Goal: Information Seeking & Learning: Learn about a topic

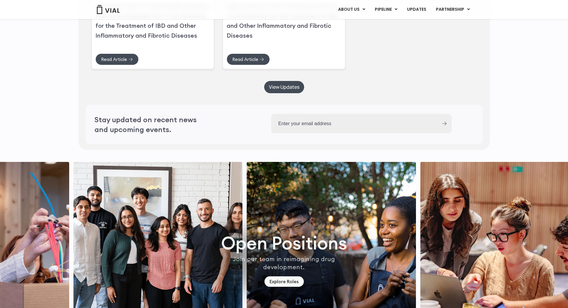
scroll to position [1462, 0]
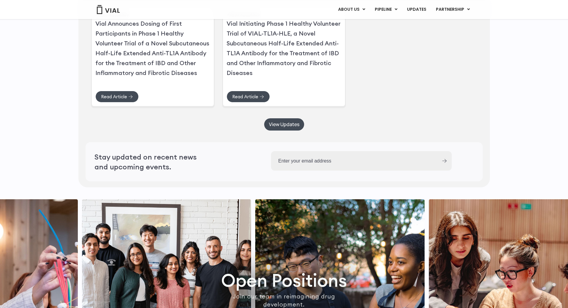
click at [291, 130] on link "View Updates" at bounding box center [284, 124] width 40 height 12
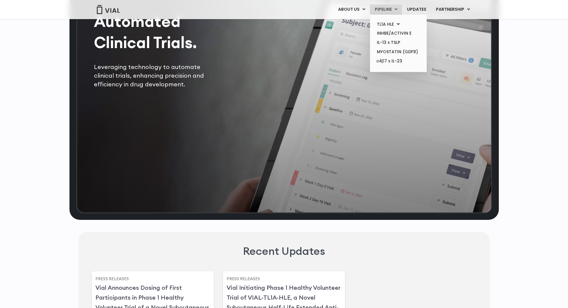
scroll to position [1134, 0]
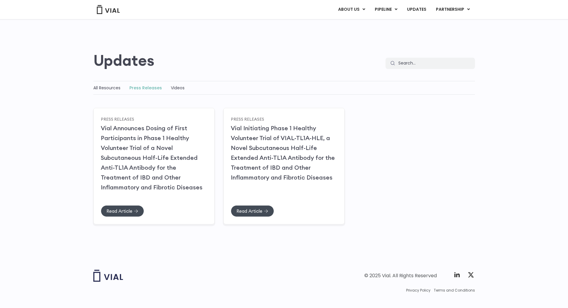
scroll to position [25, 0]
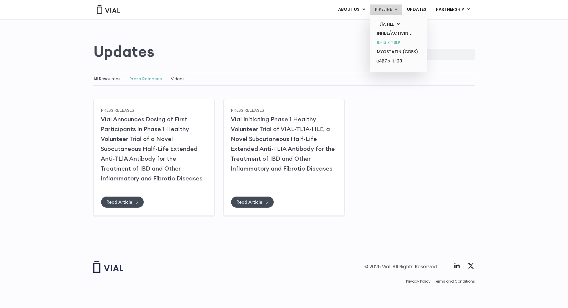
click at [400, 43] on link "IL-13 x TSLP" at bounding box center [398, 42] width 52 height 9
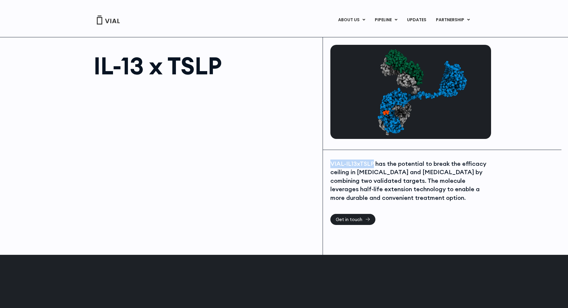
copy div "VIAL-IL13xTSLP"
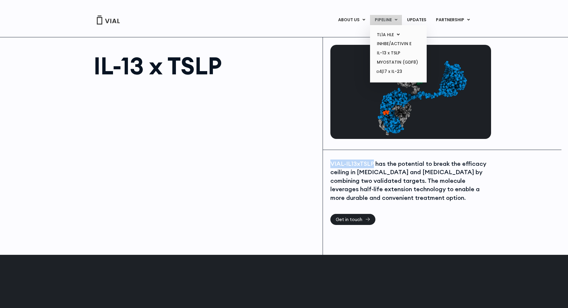
click at [387, 16] on link "PIPELINE" at bounding box center [386, 20] width 32 height 10
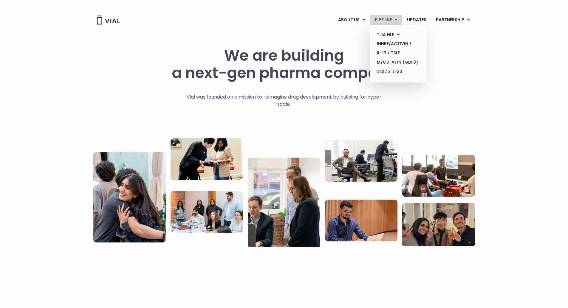
click at [389, 19] on link "PIPELINE" at bounding box center [386, 20] width 32 height 10
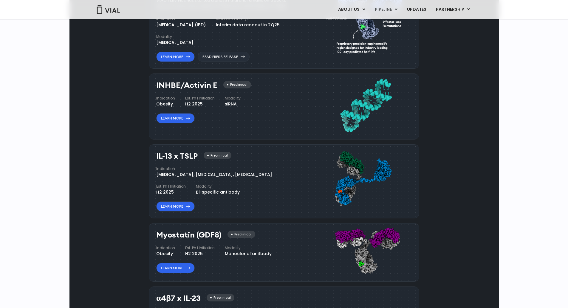
click at [218, 10] on div "VIAL-TL1A-HLE has started a phase 1 trial and remains on track to have an inter…" at bounding box center [225, 3] width 139 height 13
click at [217, 10] on div "VIAL-TL1A-HLE has started a phase 1 trial and remains on track to have an inter…" at bounding box center [225, 3] width 139 height 13
click at [276, 46] on div "Indication Inflammatory bowel disease (IBD) Next Data Catalyst Interim data rea…" at bounding box center [228, 30] width 144 height 29
click at [275, 28] on div "Interim data readout in 2Q25" at bounding box center [248, 25] width 64 height 6
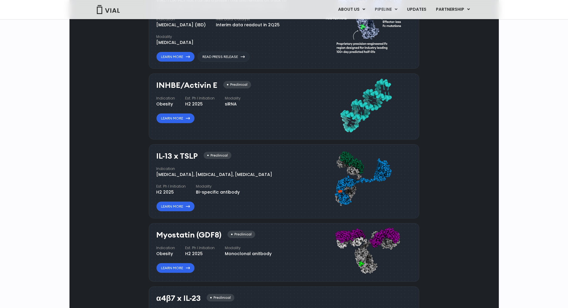
click at [242, 62] on link "Read Press Release" at bounding box center [224, 57] width 52 height 10
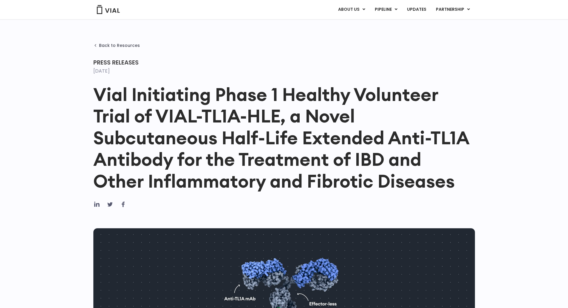
scroll to position [60, 0]
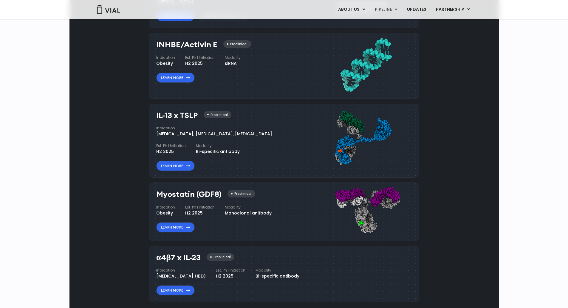
scroll to position [448, 0]
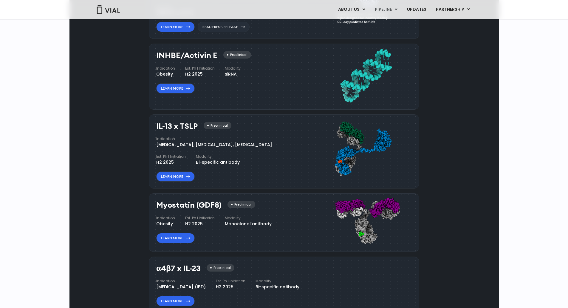
drag, startPoint x: 153, startPoint y: 113, endPoint x: 215, endPoint y: 116, distance: 61.5
click at [215, 109] on div "INHBE/Activin E Preclinical Indication Obesity Est. Ph I Initiation H2 2025 Mod…" at bounding box center [284, 77] width 271 height 66
copy h3 "INHBE/Activin E"
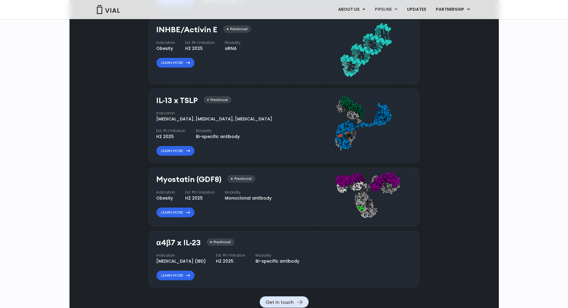
scroll to position [508, 0]
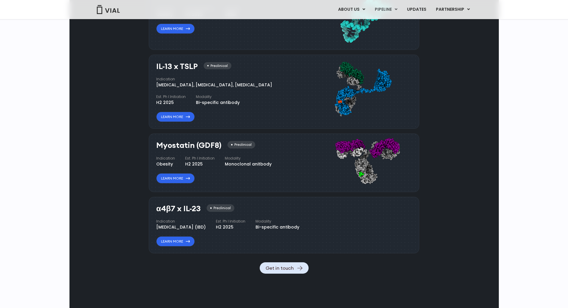
drag, startPoint x: 151, startPoint y: 121, endPoint x: 200, endPoint y: 125, distance: 49.1
click at [200, 125] on div "IL-13 x TSLP Preclinical Indication [MEDICAL_DATA], [MEDICAL_DATA], [MEDICAL_DA…" at bounding box center [284, 92] width 271 height 74
copy h3 "IL-13 x TSLP"
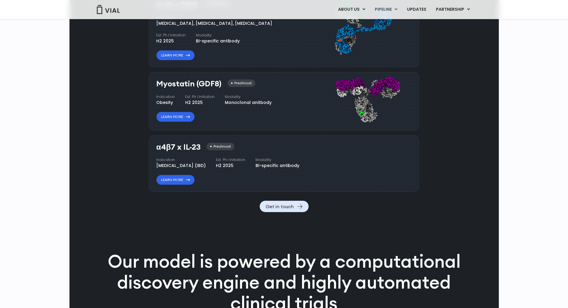
scroll to position [597, 0]
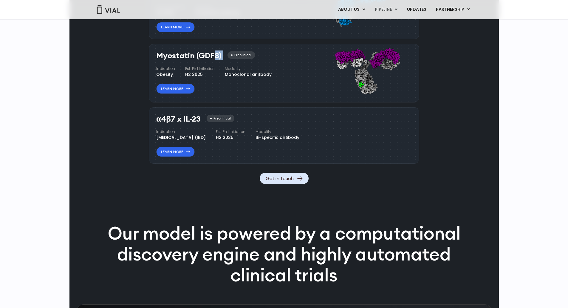
drag, startPoint x: 152, startPoint y: 114, endPoint x: 223, endPoint y: 117, distance: 71.4
click at [223, 102] on div "Myostatin (GDF8) Preclinical Indication Obesity Est. Ph I Initiation H2 2025 Mo…" at bounding box center [284, 73] width 271 height 58
copy div "Myostatin (GDF8)"
drag, startPoint x: 176, startPoint y: 176, endPoint x: 202, endPoint y: 181, distance: 26.9
click at [202, 157] on div "α4β7 x IL-23 Preclinical Indication Inflammatory bowel disease (IBD) Est. Ph I …" at bounding box center [236, 134] width 160 height 45
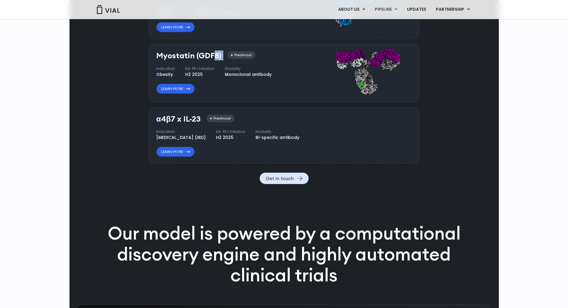
copy h3 "α4β7 x IL-23"
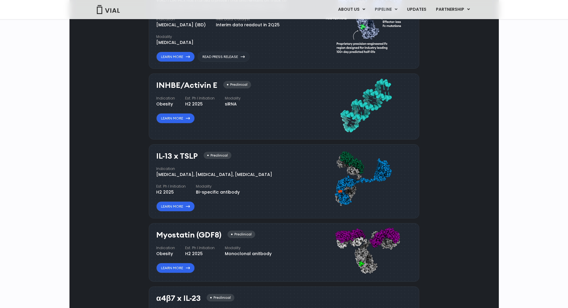
click at [88, 131] on div "Pipeline TL1A HLE Phase I VIAL-TL1A-HLE has started a phase 1 trial and remains…" at bounding box center [284, 152] width 416 height 421
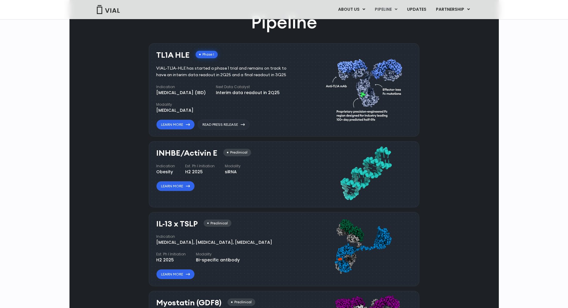
scroll to position [359, 0]
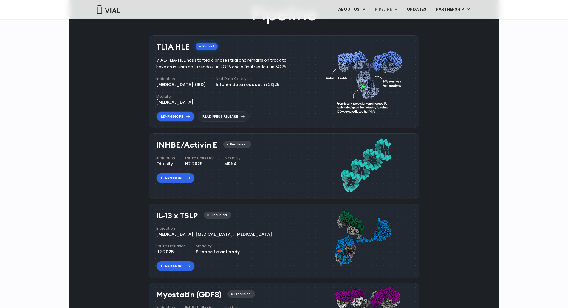
click at [210, 50] on div "Phase I" at bounding box center [207, 46] width 22 height 7
click at [210, 70] on div "VIAL-TL1A-HLE has started a phase 1 trial and remains on track to have an inter…" at bounding box center [225, 63] width 139 height 13
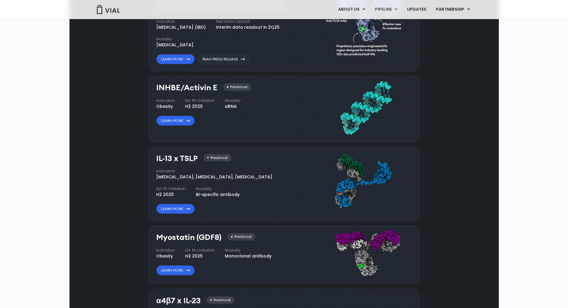
scroll to position [418, 0]
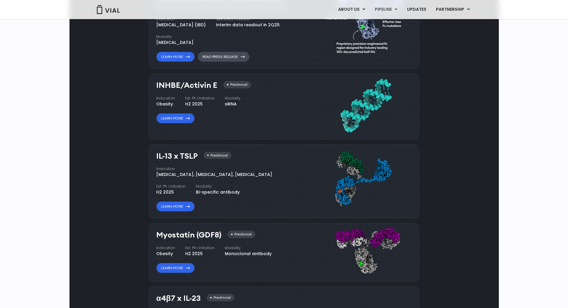
click at [231, 62] on link "Read Press Release" at bounding box center [224, 57] width 52 height 10
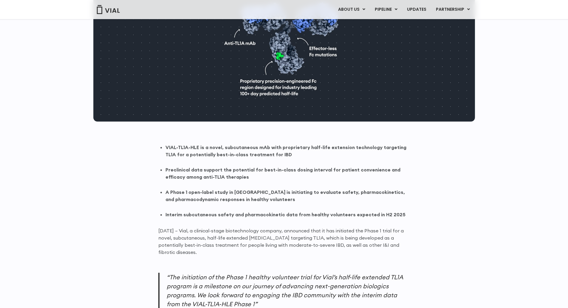
scroll to position [269, 0]
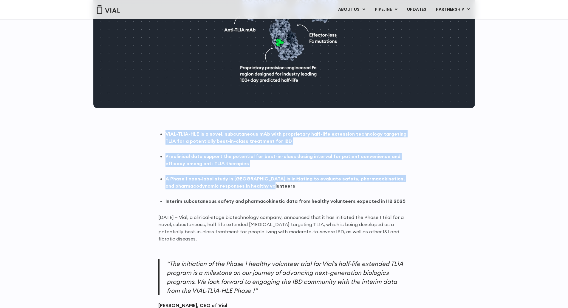
drag, startPoint x: 164, startPoint y: 136, endPoint x: 335, endPoint y: 185, distance: 178.1
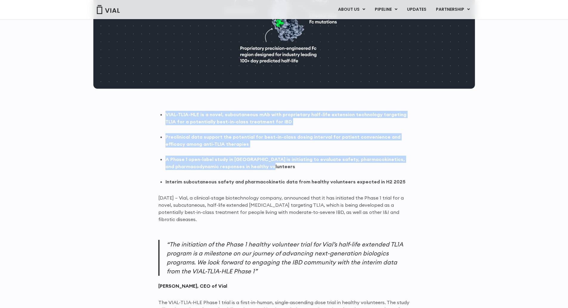
scroll to position [298, 0]
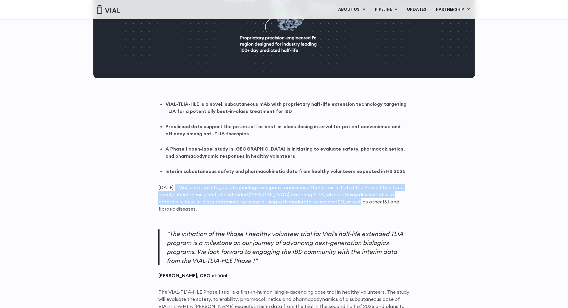
drag, startPoint x: 176, startPoint y: 187, endPoint x: 332, endPoint y: 204, distance: 156.4
click at [332, 204] on p "[DATE] – Vial, a clinical-stage biotechnology company, announced that it has in…" at bounding box center [284, 197] width 252 height 29
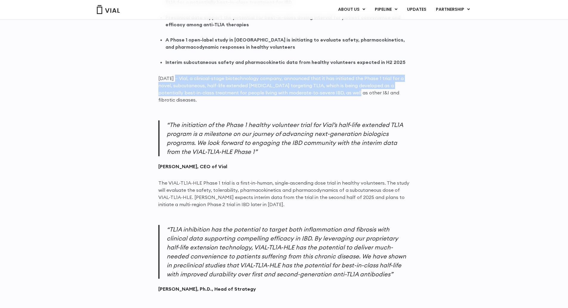
scroll to position [418, 0]
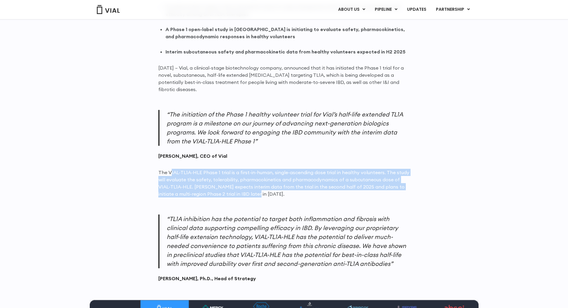
drag, startPoint x: 174, startPoint y: 168, endPoint x: 352, endPoint y: 192, distance: 179.7
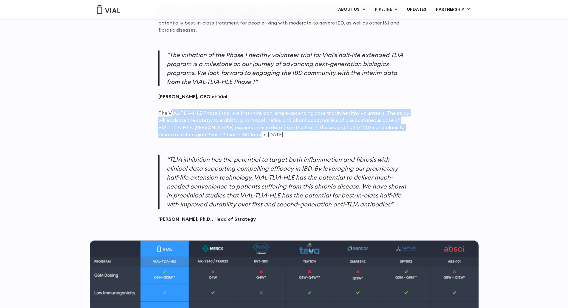
scroll to position [477, 0]
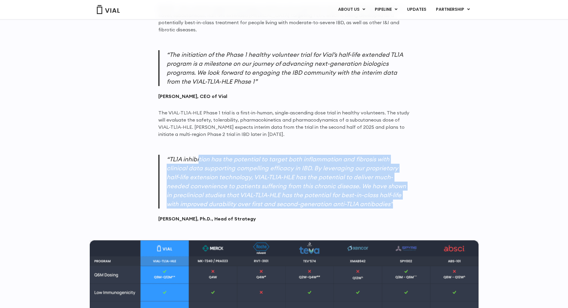
drag, startPoint x: 204, startPoint y: 156, endPoint x: 376, endPoint y: 202, distance: 178.3
click at [376, 202] on p "“TL1A inhibition has the potential to target both inflammation and fibrosis wit…" at bounding box center [284, 182] width 252 height 54
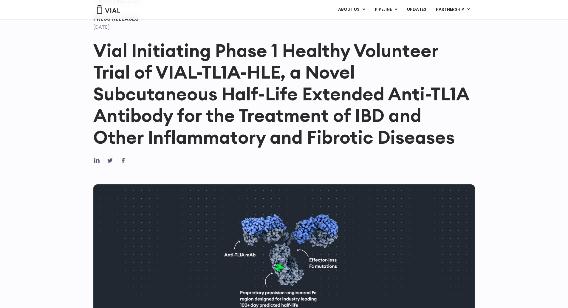
scroll to position [0, 0]
